Goal: Check status

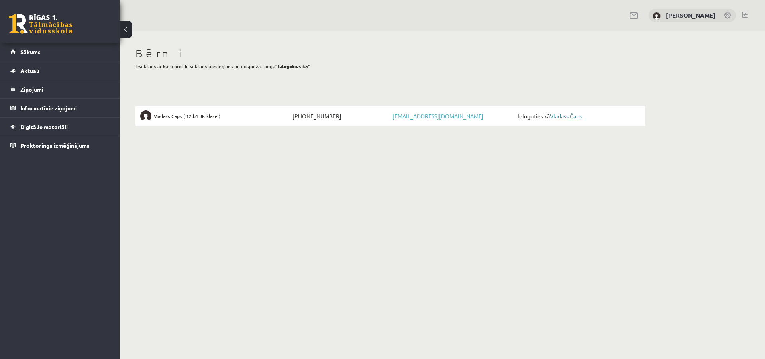
click at [569, 117] on link "Vladass Čaps" at bounding box center [566, 115] width 32 height 7
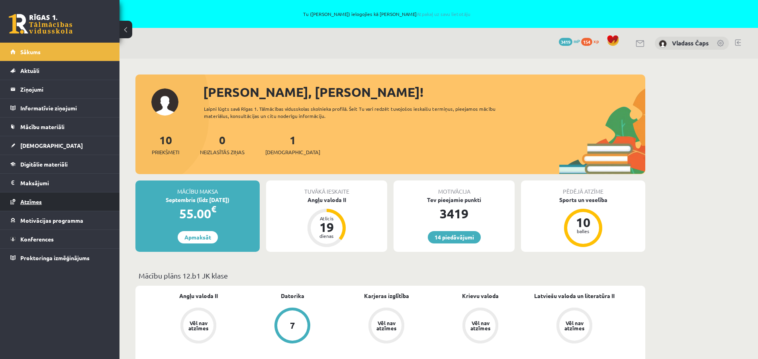
click at [37, 198] on span "Atzīmes" at bounding box center [31, 201] width 22 height 7
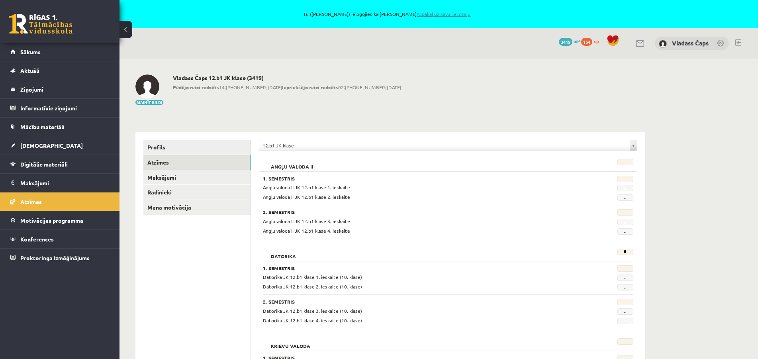
click at [447, 16] on link "Atpakaļ uz savu lietotāju" at bounding box center [444, 14] width 54 height 6
